Goal: Check status: Check status

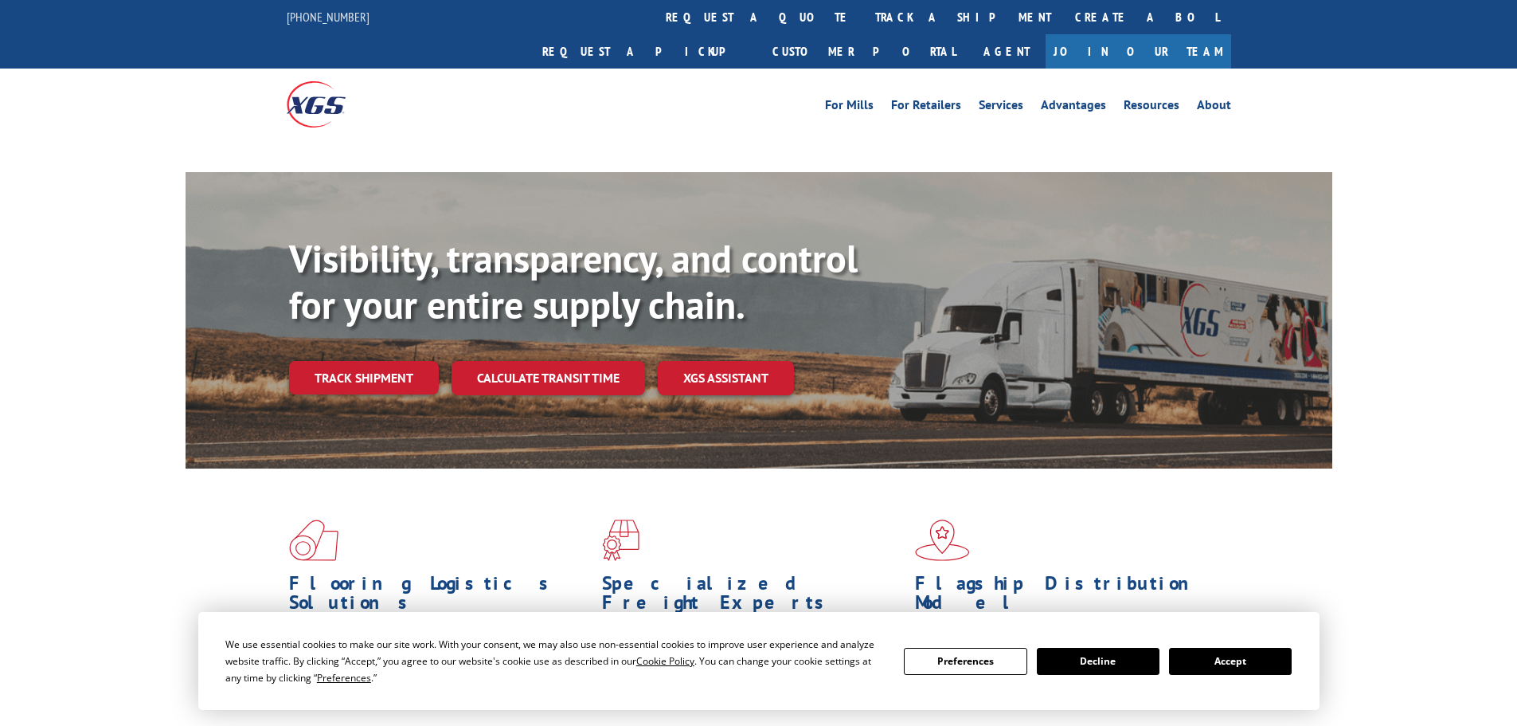
drag, startPoint x: 346, startPoint y: 343, endPoint x: 355, endPoint y: 346, distance: 9.1
click at [346, 343] on div "Visibility, transparency, and control for your entire supply chain. Track shipm…" at bounding box center [810, 347] width 1043 height 222
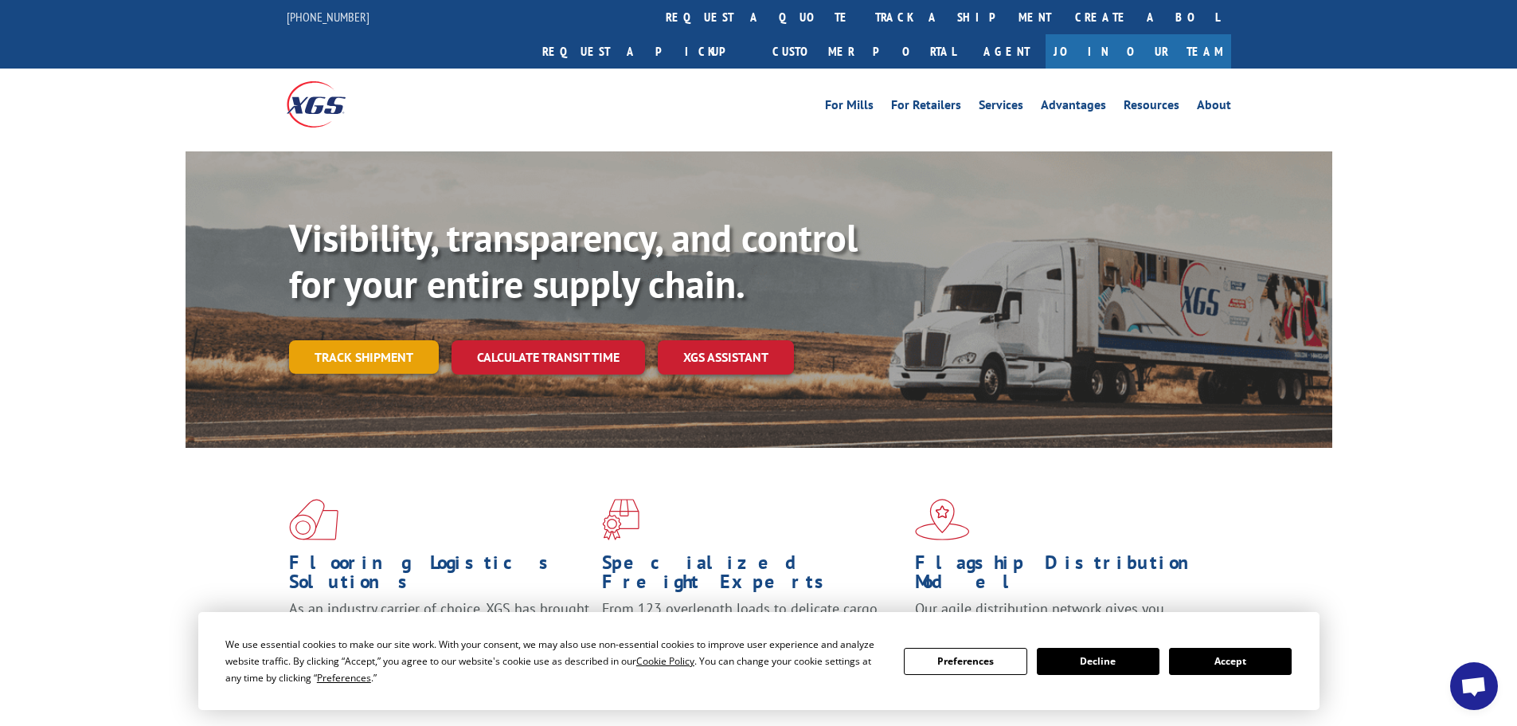
click at [413, 340] on link "Track shipment" at bounding box center [364, 356] width 150 height 33
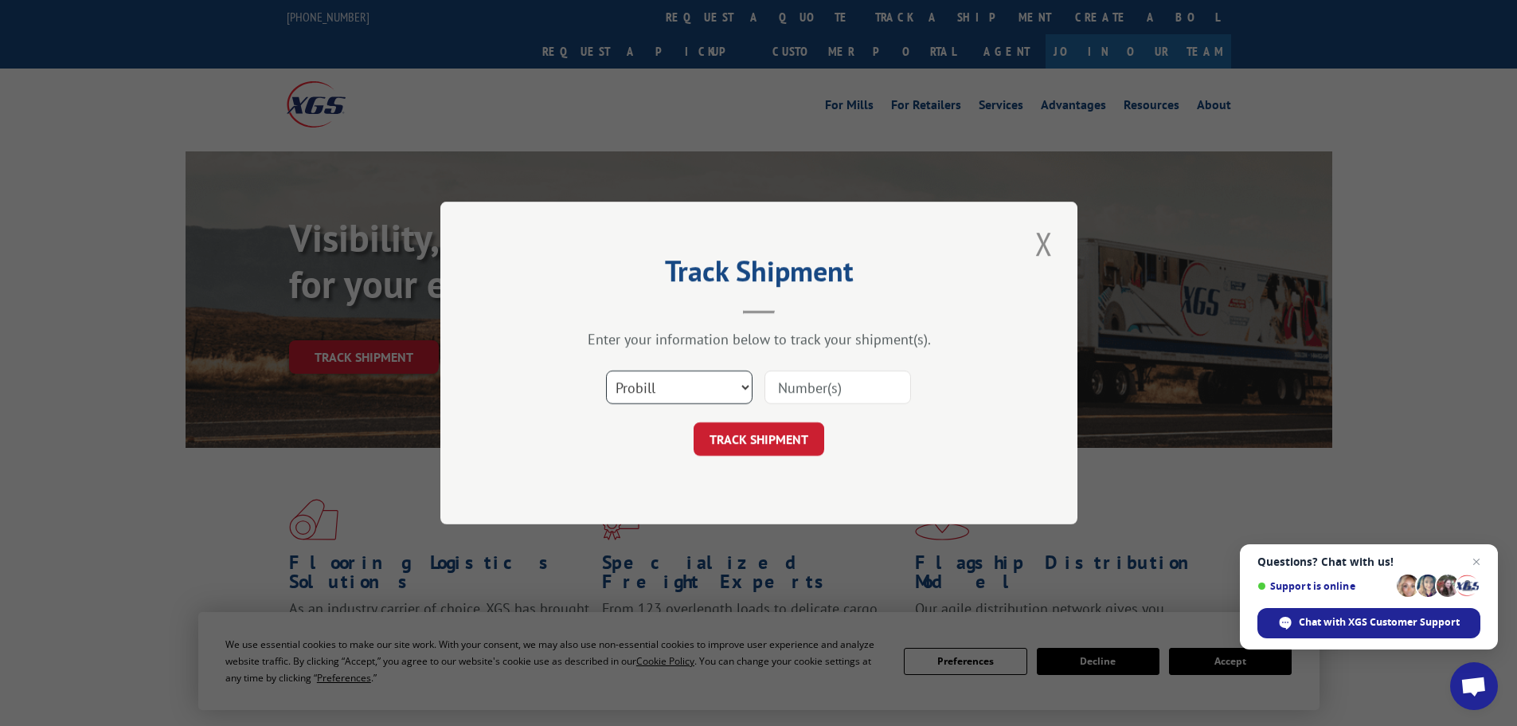
click at [715, 385] on select "Select category... Probill BOL PO" at bounding box center [679, 386] width 147 height 33
select select "bol"
click at [606, 370] on select "Select category... Probill BOL PO" at bounding box center [679, 386] width 147 height 33
click at [829, 393] on input at bounding box center [838, 386] width 147 height 33
paste input "4860069"
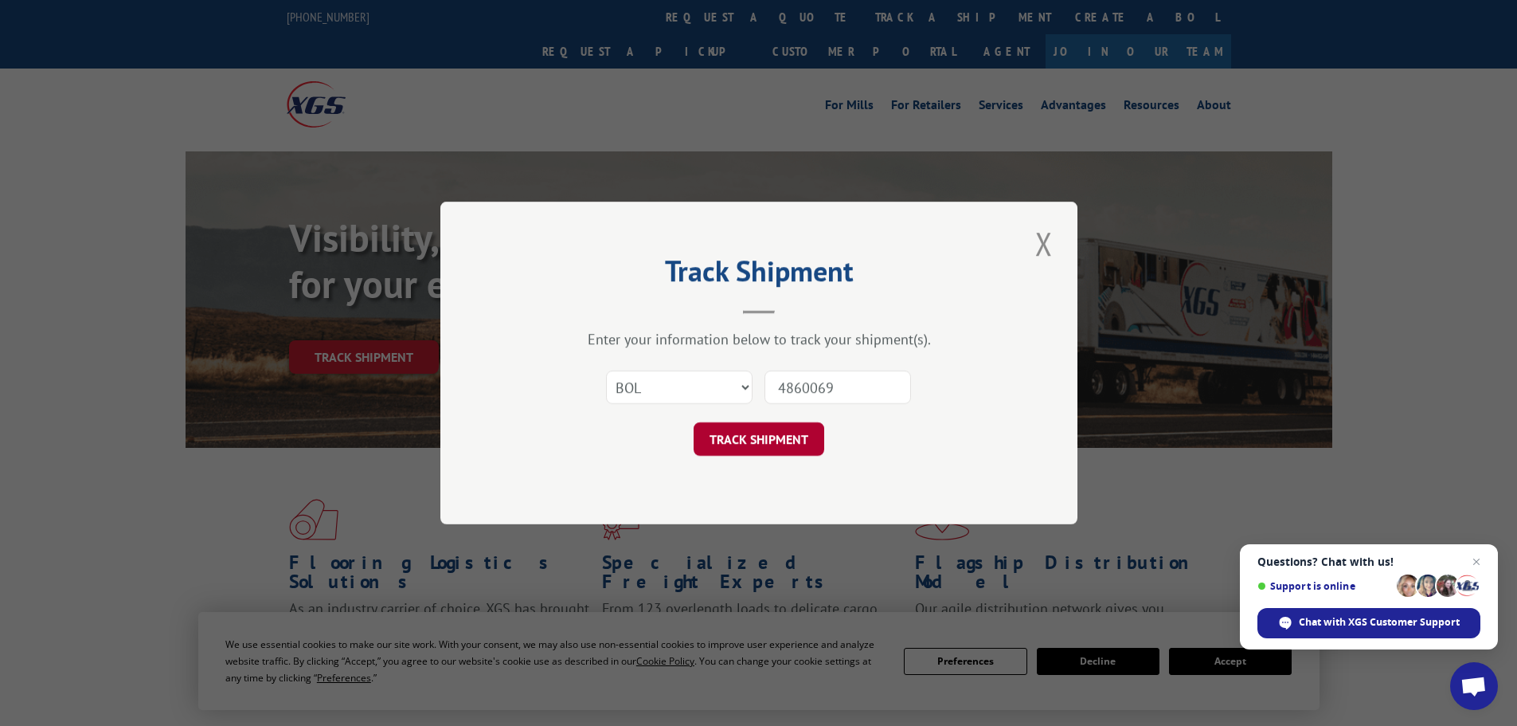
type input "4860069"
click at [754, 428] on button "TRACK SHIPMENT" at bounding box center [759, 438] width 131 height 33
